Goal: Task Accomplishment & Management: Complete application form

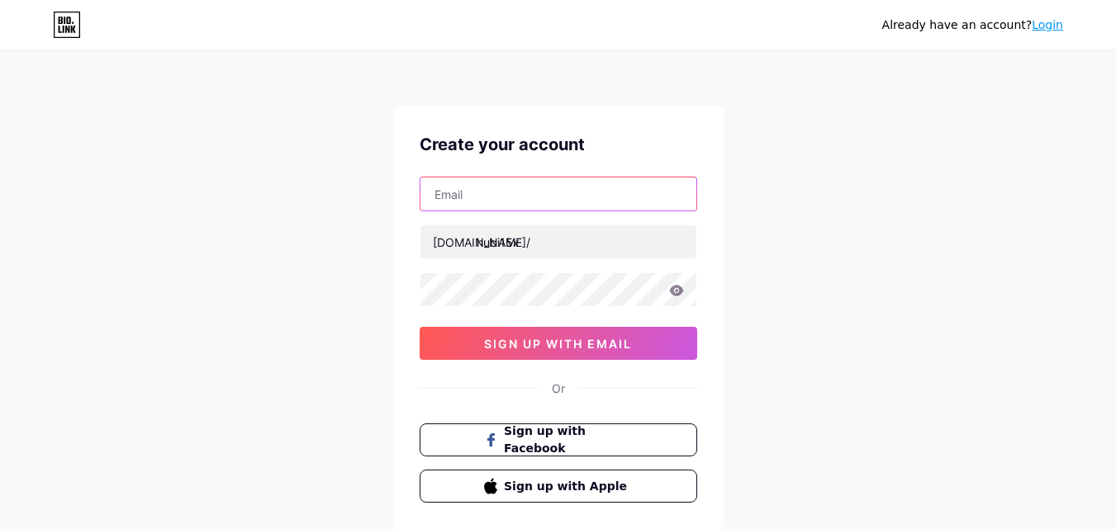
click at [552, 182] on input "text" at bounding box center [558, 194] width 276 height 33
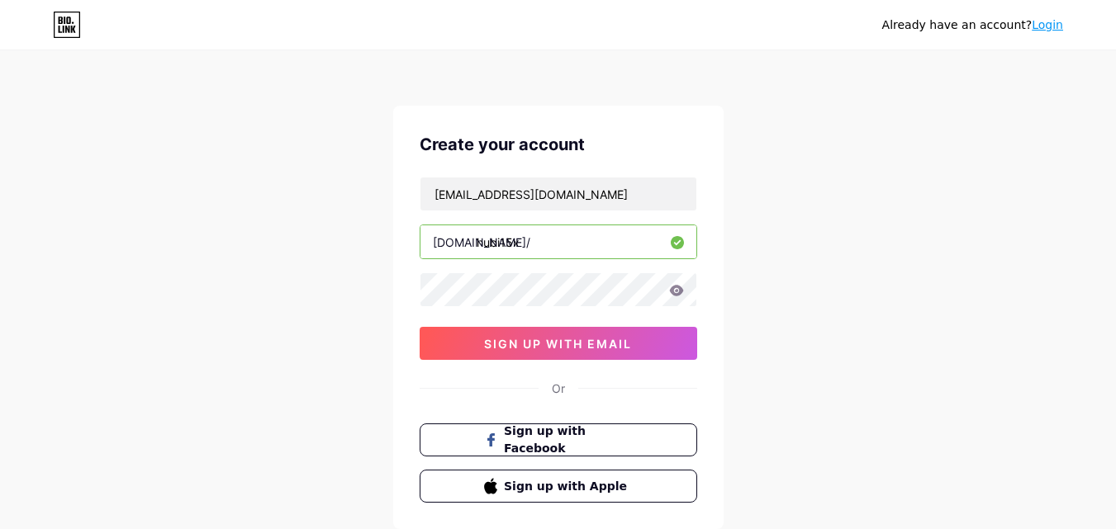
drag, startPoint x: 680, startPoint y: 291, endPoint x: 669, endPoint y: 292, distance: 10.9
click at [679, 291] on icon at bounding box center [676, 290] width 14 height 11
click at [679, 287] on icon at bounding box center [676, 290] width 14 height 11
click at [671, 290] on icon at bounding box center [676, 290] width 14 height 11
click at [682, 290] on icon at bounding box center [676, 290] width 14 height 11
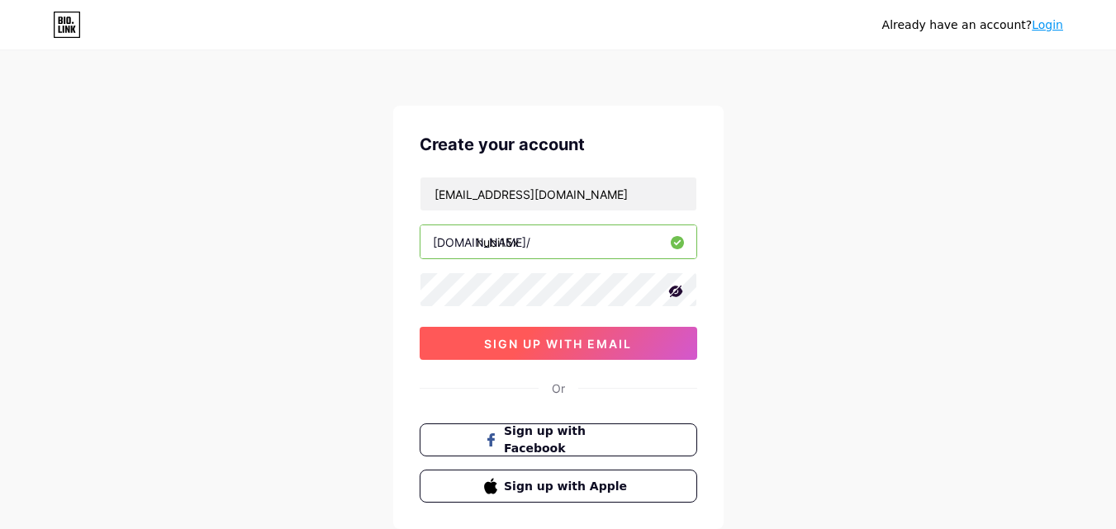
click at [623, 346] on span "sign up with email" at bounding box center [558, 344] width 148 height 14
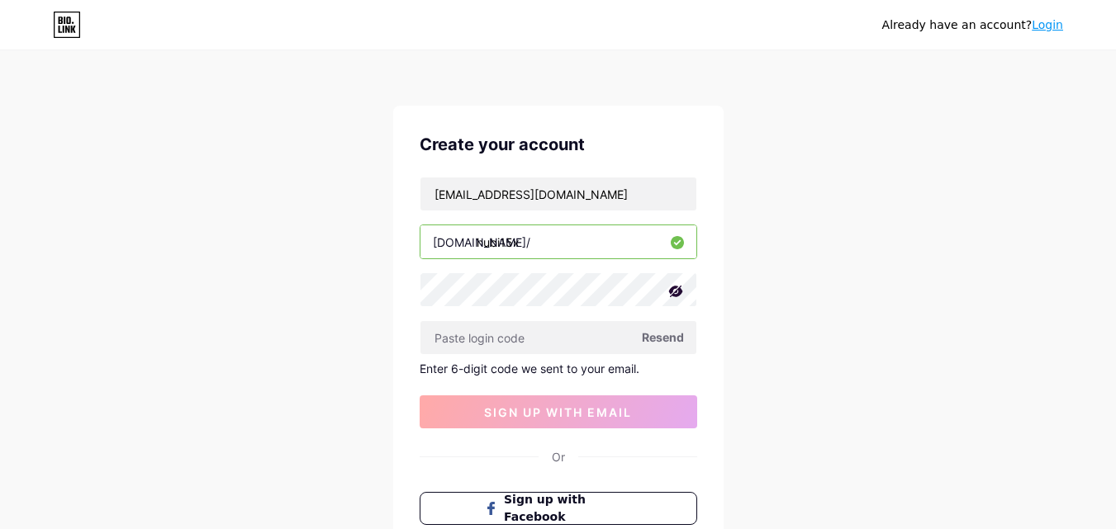
click at [658, 334] on span "Resend" at bounding box center [663, 337] width 42 height 17
click at [811, 320] on div "Already have an account? Login Create your account hubertoalko@gmail.com bio.li…" at bounding box center [558, 350] width 1116 height 700
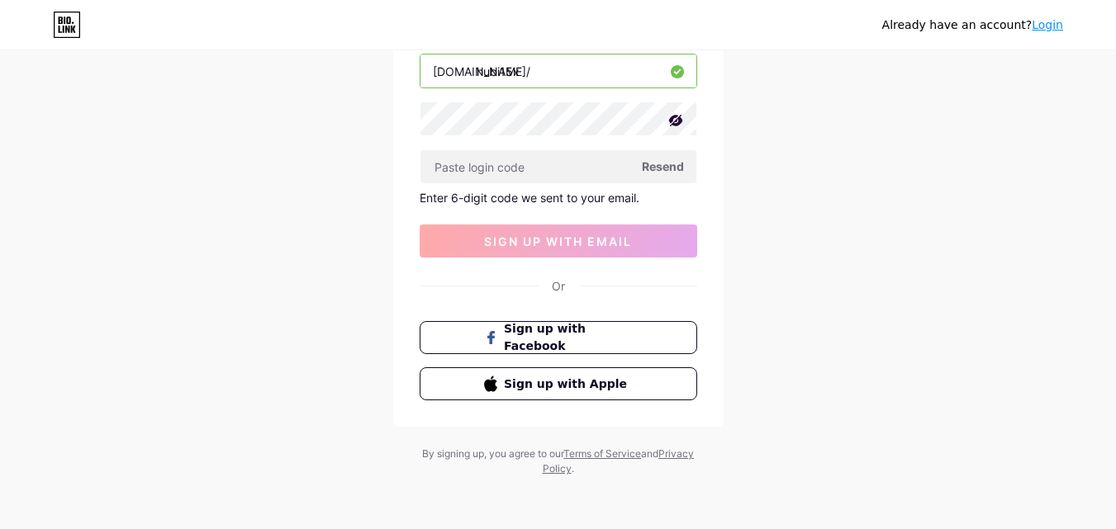
scroll to position [88, 0]
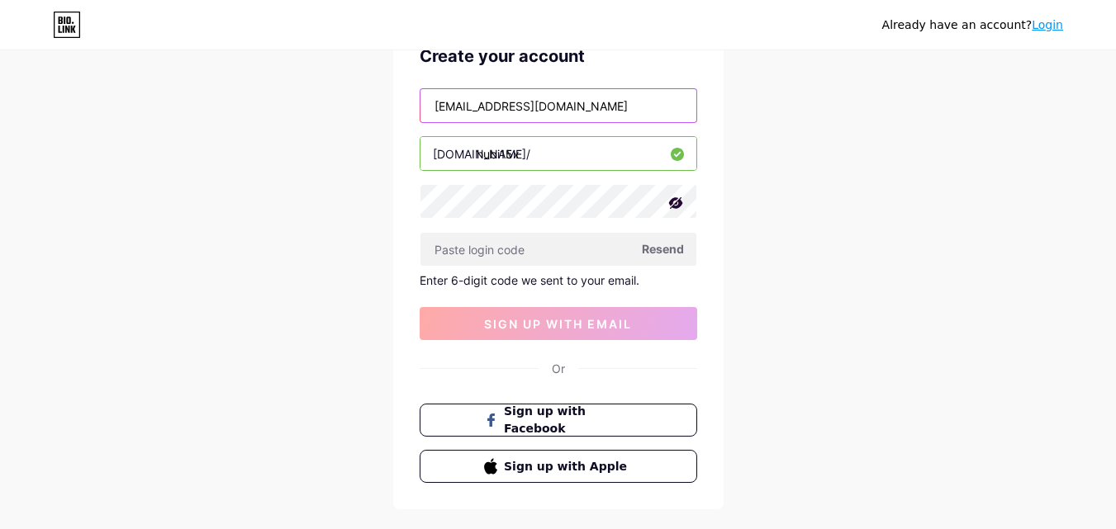
click at [593, 102] on input "[EMAIL_ADDRESS][DOMAIN_NAME]" at bounding box center [558, 105] width 276 height 33
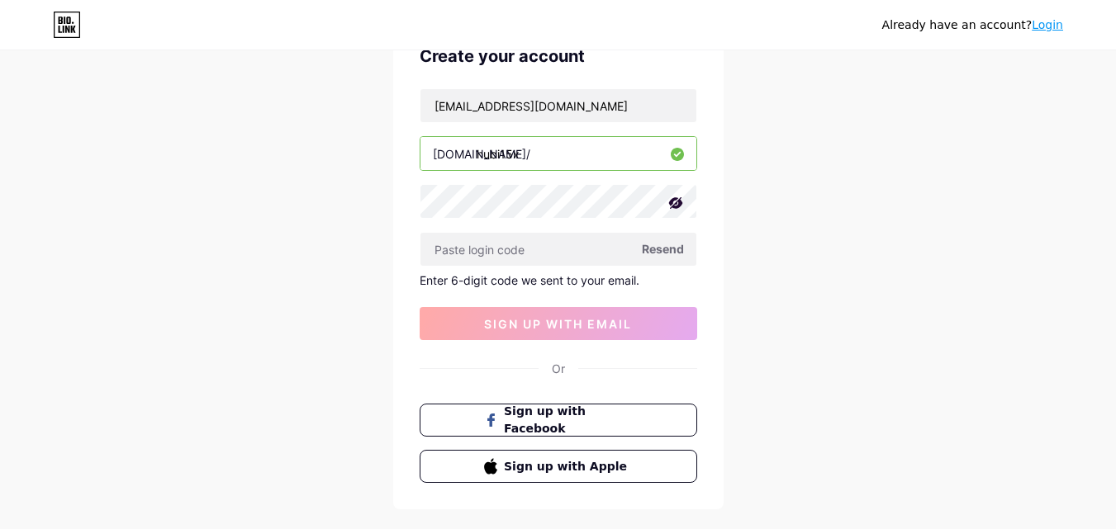
click at [751, 268] on div "Already have an account? Login Create your account hubertoalko@gmail.com bio.li…" at bounding box center [558, 262] width 1116 height 700
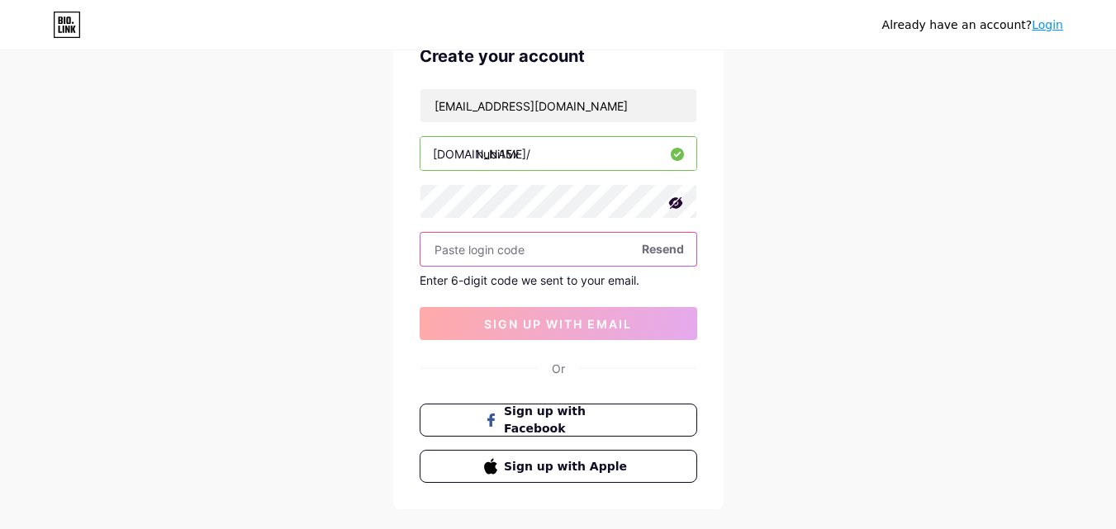
click at [556, 249] on input "text" at bounding box center [558, 249] width 276 height 33
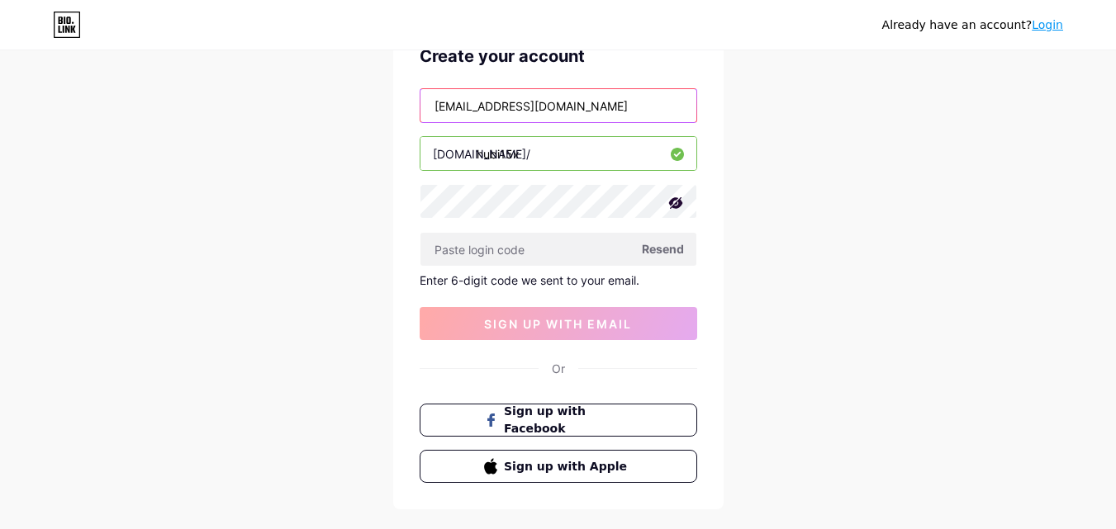
click at [594, 99] on input "[EMAIL_ADDRESS][DOMAIN_NAME]" at bounding box center [558, 105] width 276 height 33
type input "h"
type input "[EMAIL_ADDRESS][DOMAIN_NAME]"
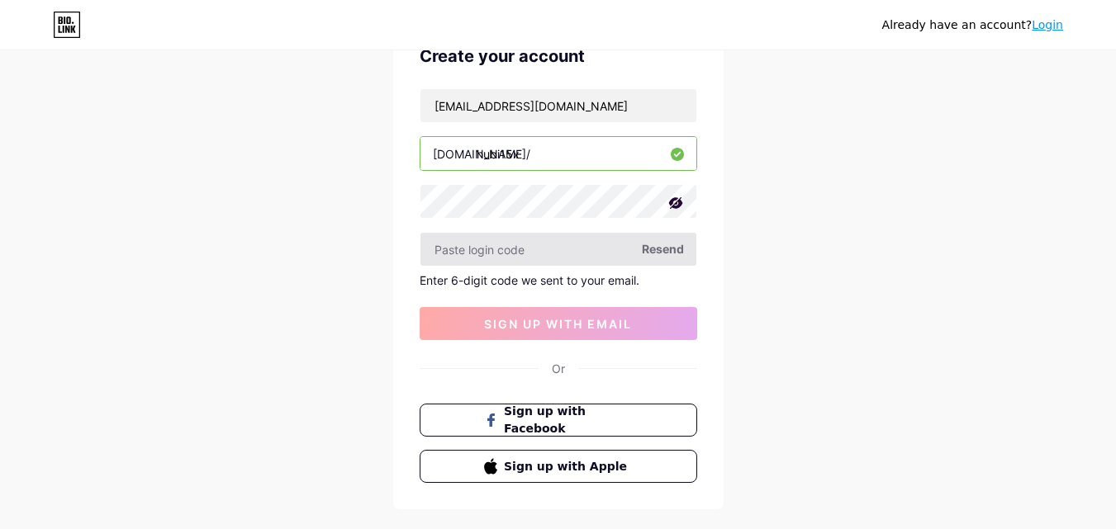
drag, startPoint x: 935, startPoint y: 434, endPoint x: 645, endPoint y: 239, distance: 349.3
click at [914, 413] on div "Already have an account? Login Create your account hubertoalko@gmail.com bio.li…" at bounding box center [558, 262] width 1116 height 700
click at [656, 249] on span "Resend" at bounding box center [663, 248] width 42 height 17
click at [73, 19] on icon at bounding box center [67, 25] width 28 height 26
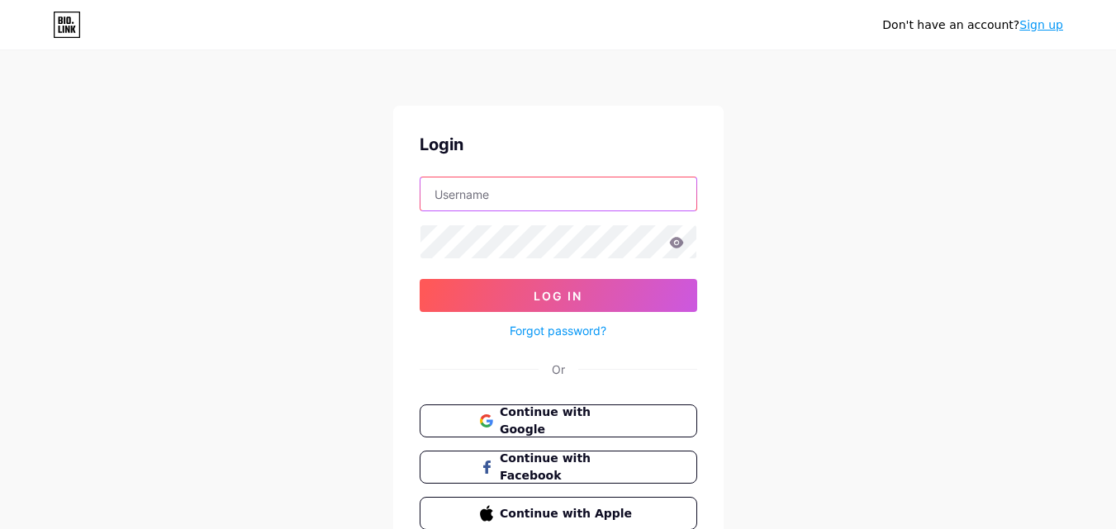
drag, startPoint x: 0, startPoint y: 0, endPoint x: 545, endPoint y: 197, distance: 579.4
click at [545, 197] on input "text" at bounding box center [558, 194] width 276 height 33
type input "[EMAIL_ADDRESS][DOMAIN_NAME]"
click at [681, 242] on icon at bounding box center [676, 242] width 14 height 11
